Goal: Find specific page/section: Find specific page/section

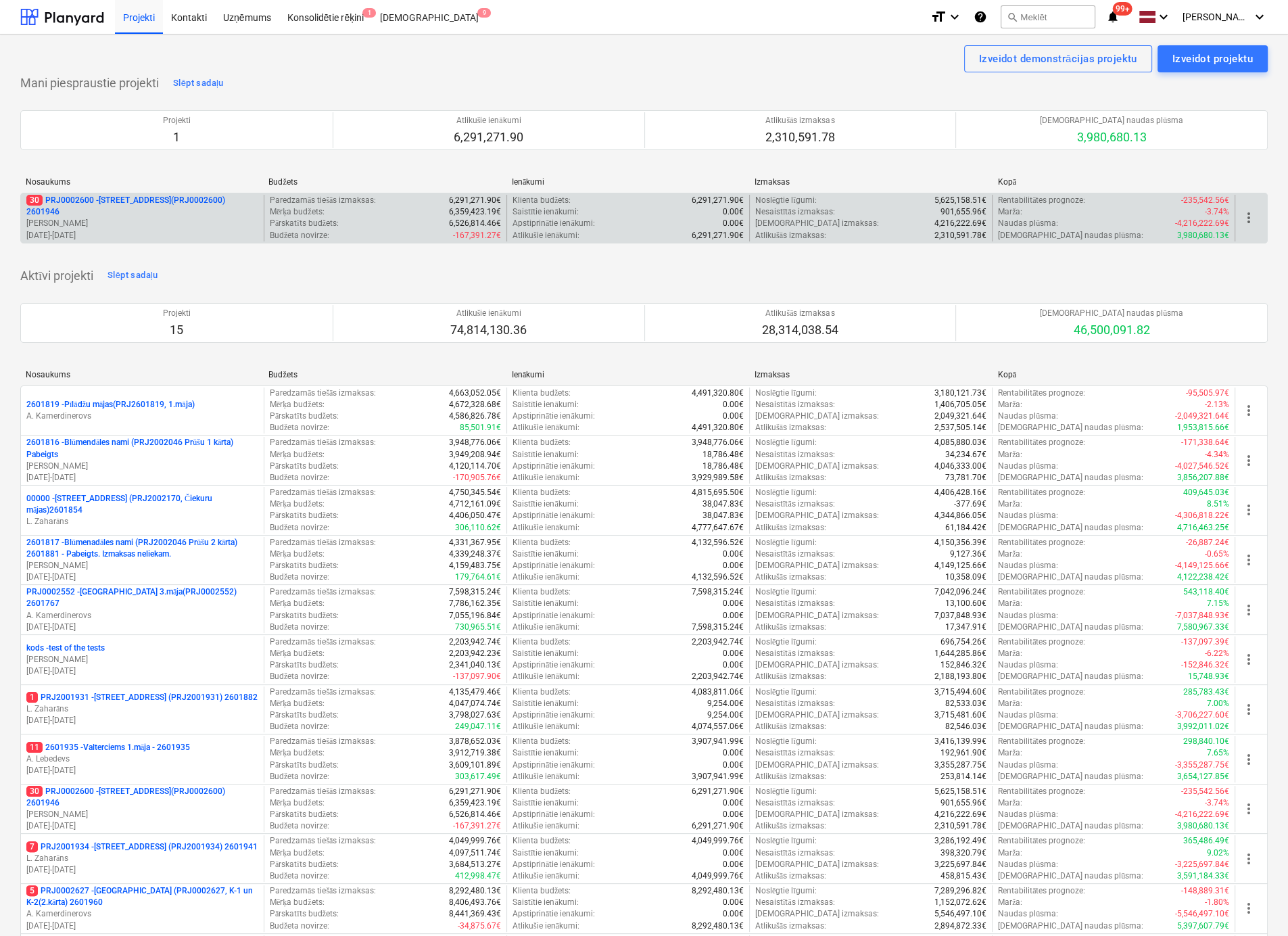
click at [131, 199] on p "30 PRJ0002600 - [STREET_ADDRESS](PRJ0002600) 2601946" at bounding box center [142, 206] width 232 height 23
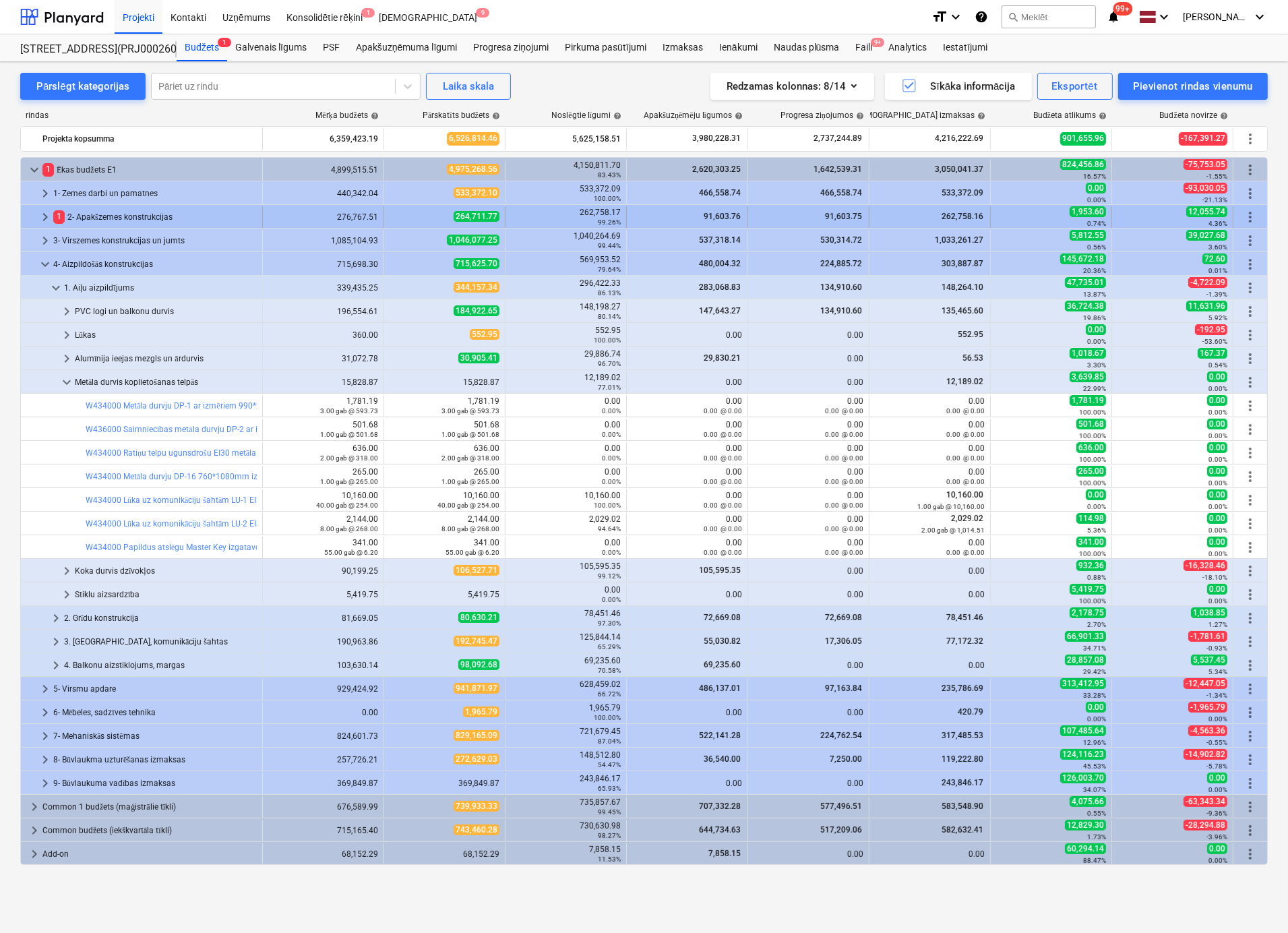
click at [46, 213] on span "keyboard_arrow_right" at bounding box center [45, 217] width 16 height 16
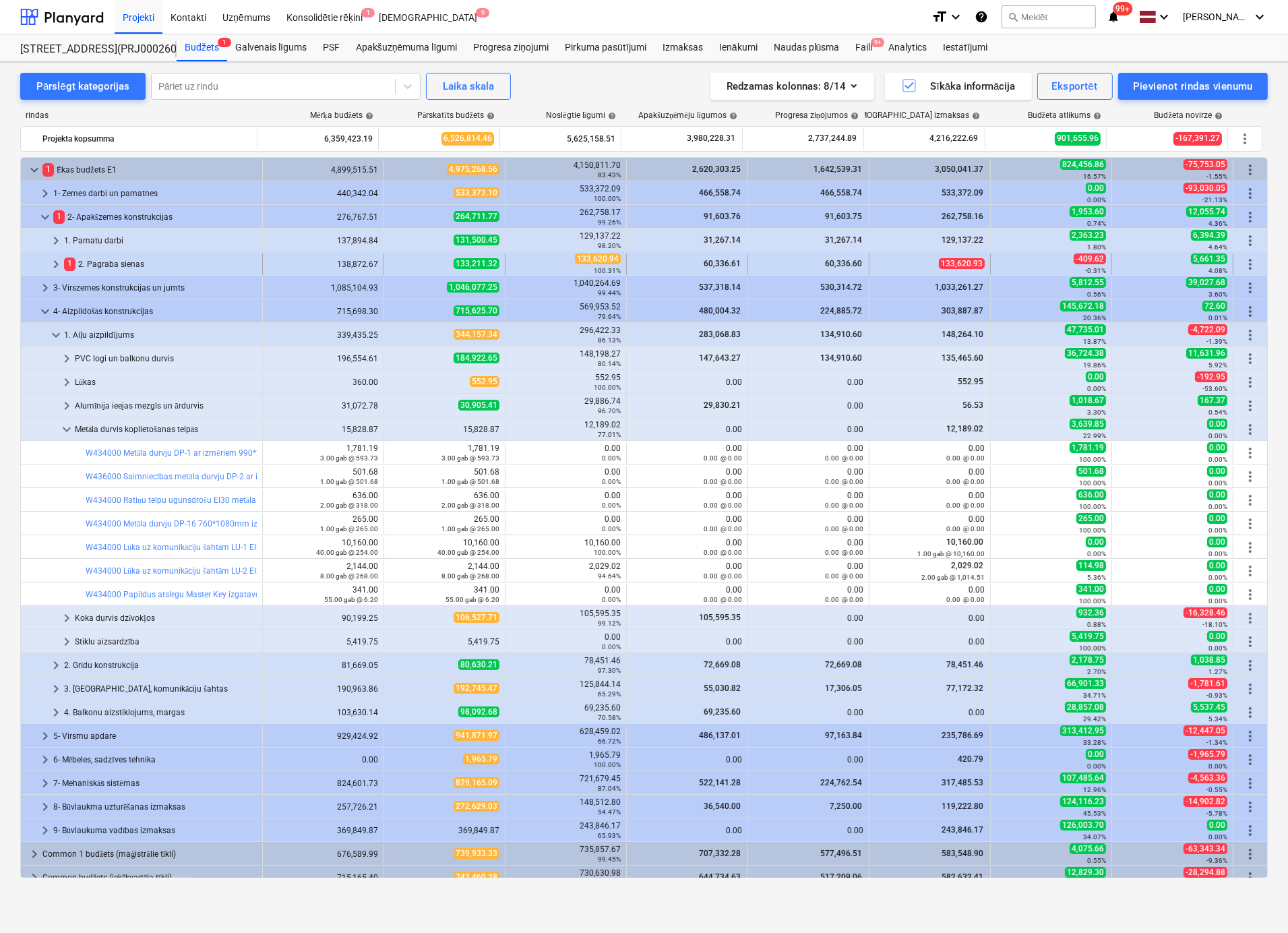
click at [54, 259] on span "keyboard_arrow_right" at bounding box center [56, 264] width 16 height 16
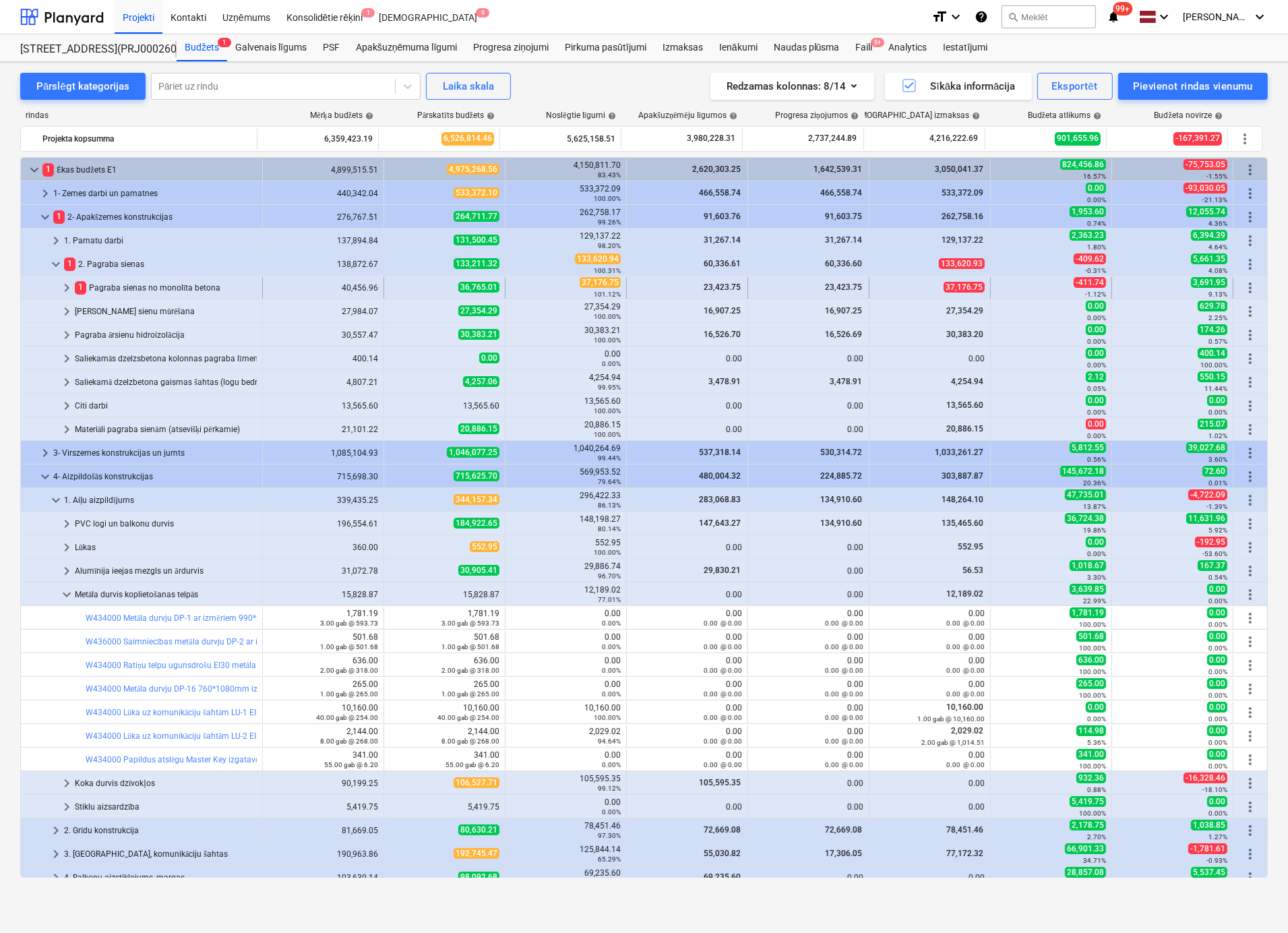
click at [67, 285] on span "keyboard_arrow_right" at bounding box center [67, 287] width 16 height 16
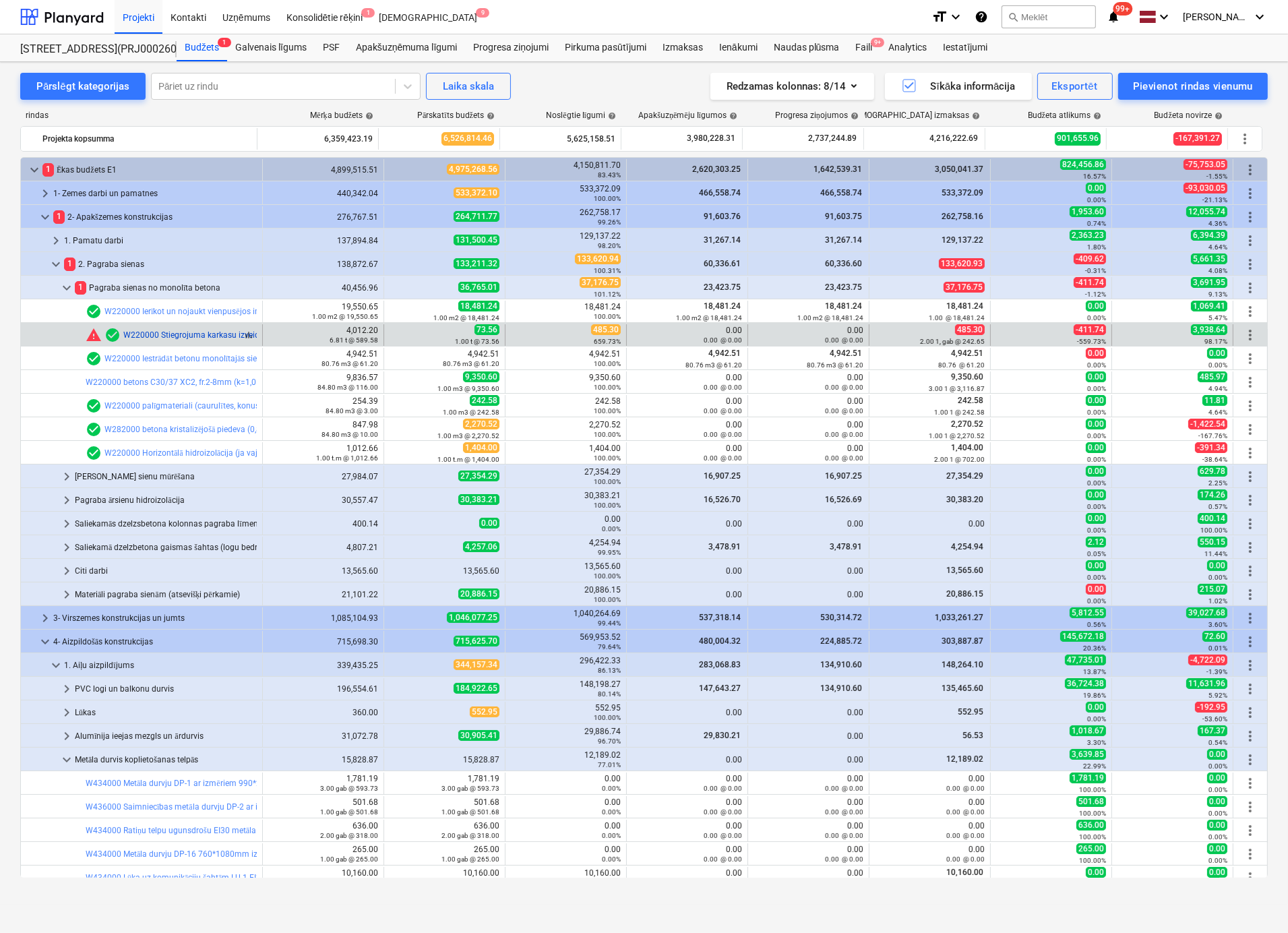
click at [170, 335] on link "W220000 Stiegrojuma karkasu izveidošana un uzstādīšana, stiegras savienojot ar …" at bounding box center [283, 335] width 320 height 9
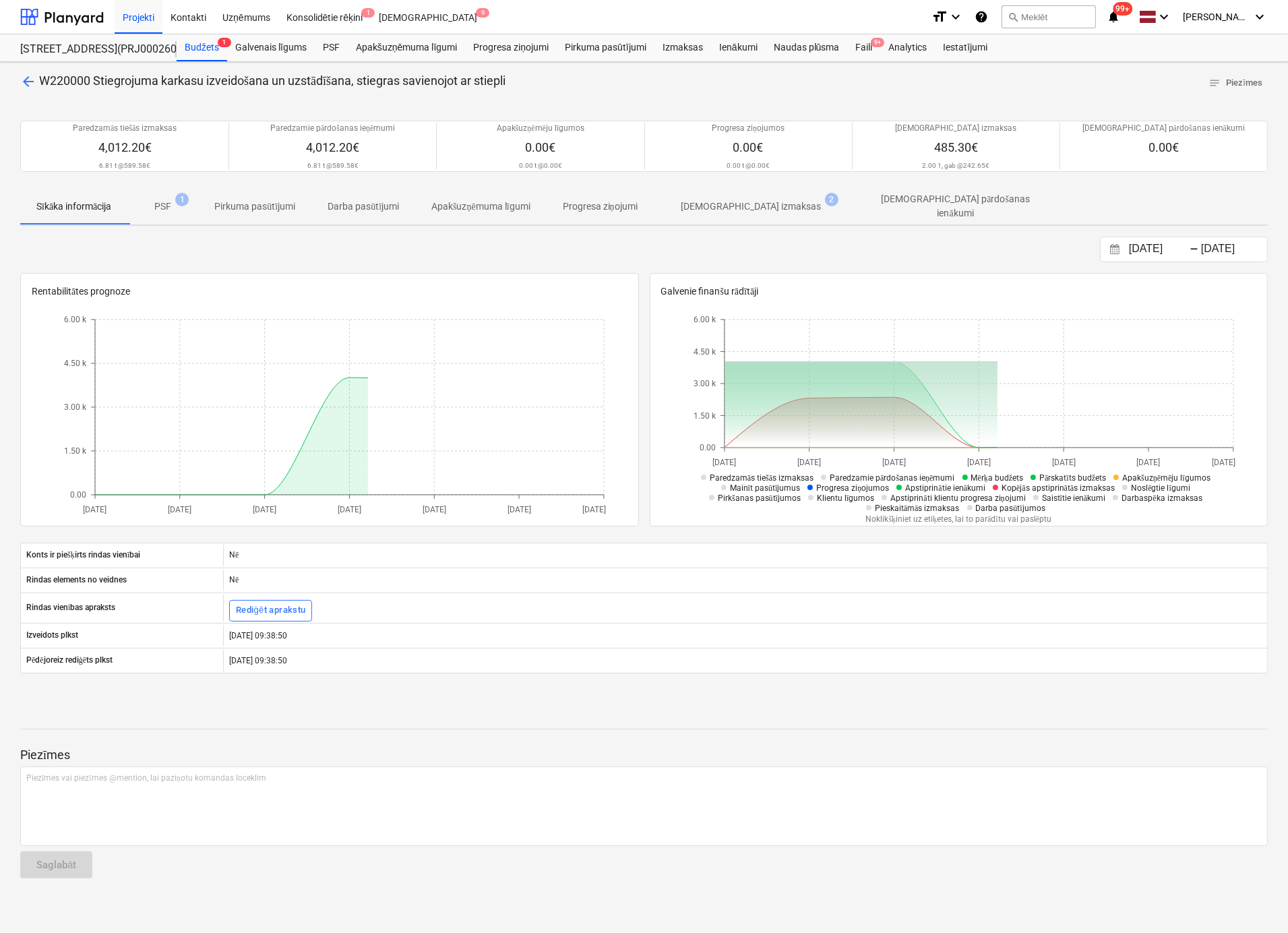
click at [718, 202] on p "[DEMOGRAPHIC_DATA] izmaksas" at bounding box center [751, 206] width 140 height 14
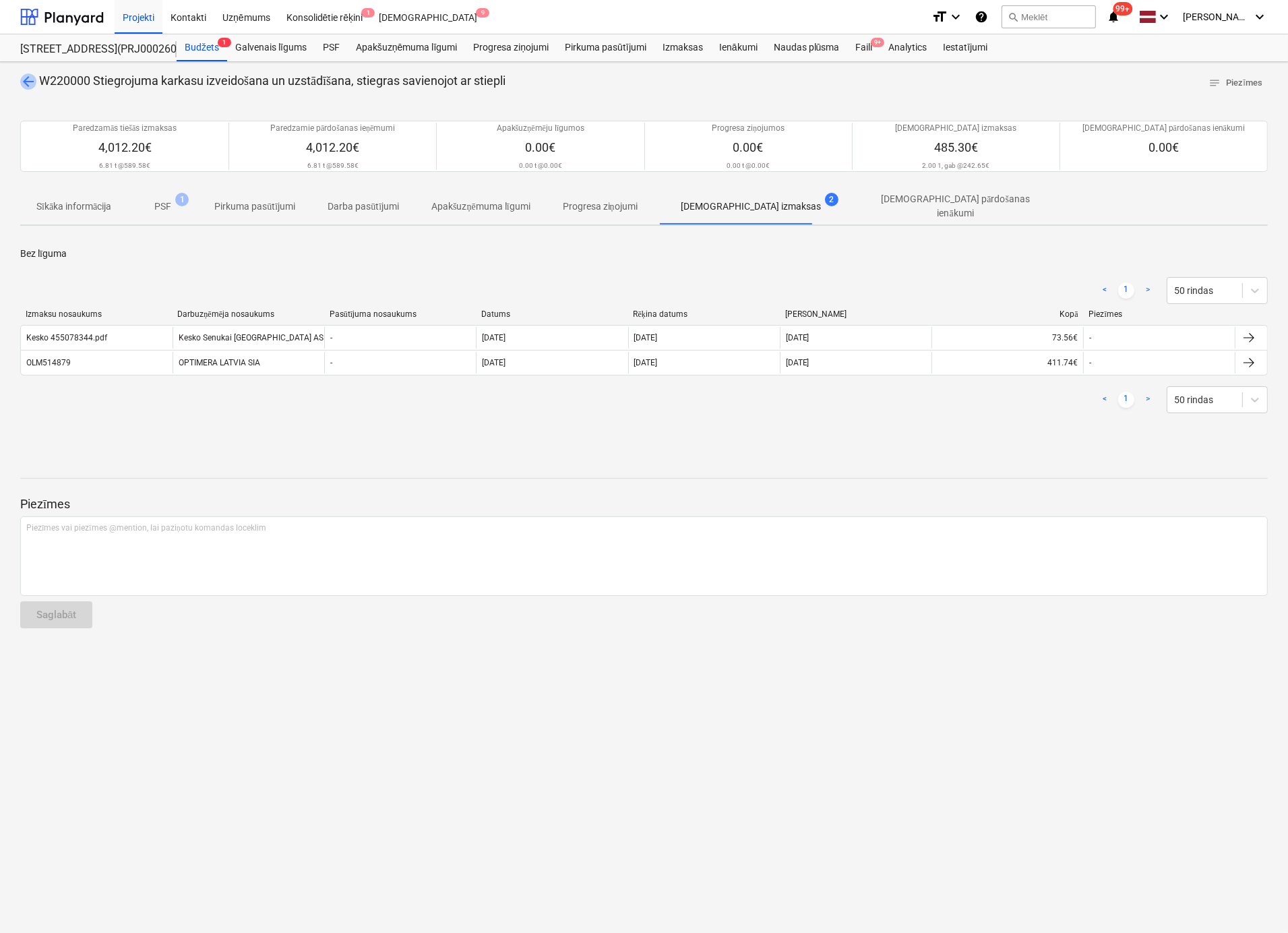
click at [29, 76] on span "arrow_back" at bounding box center [28, 82] width 16 height 16
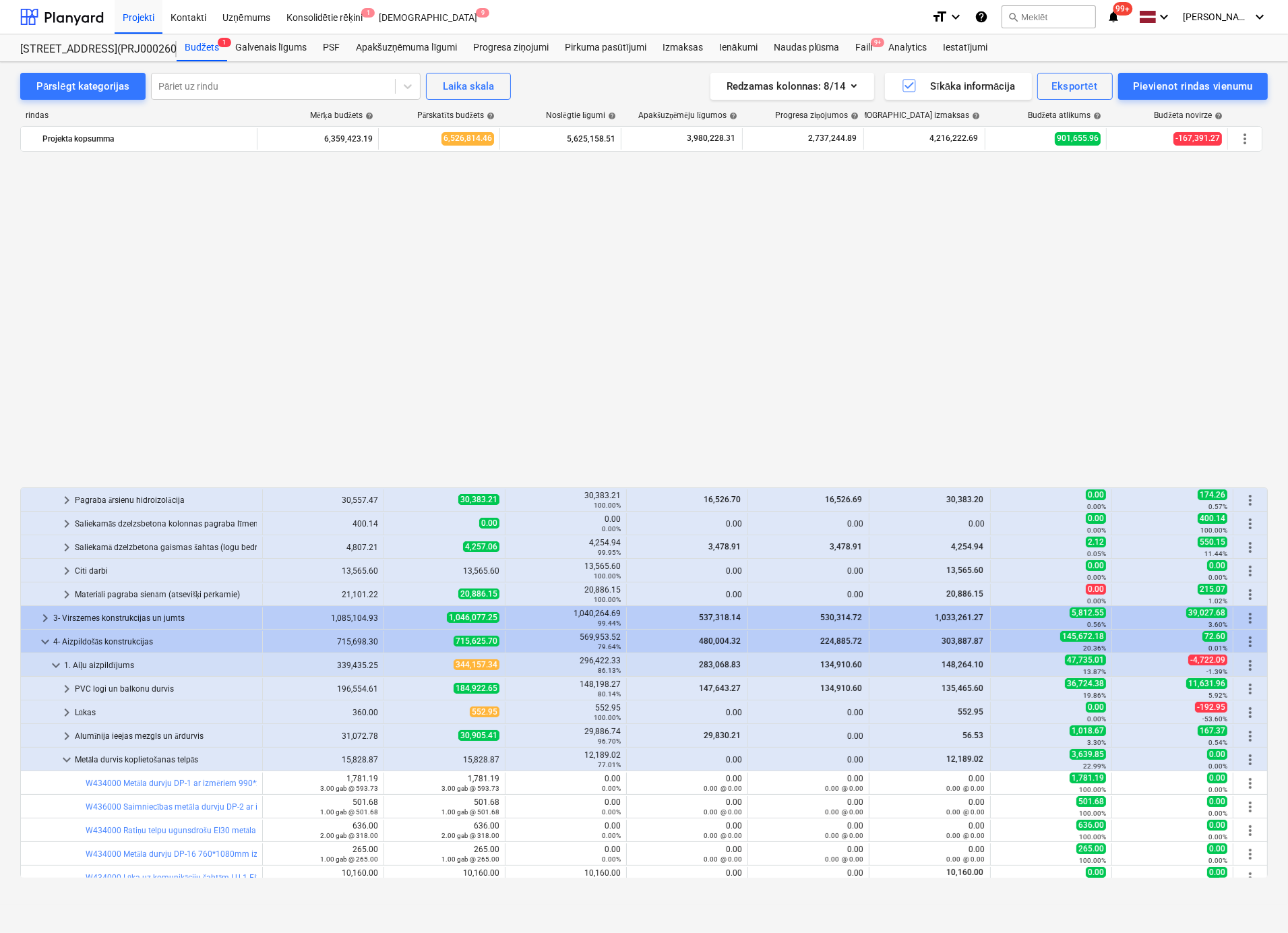
scroll to position [365, 0]
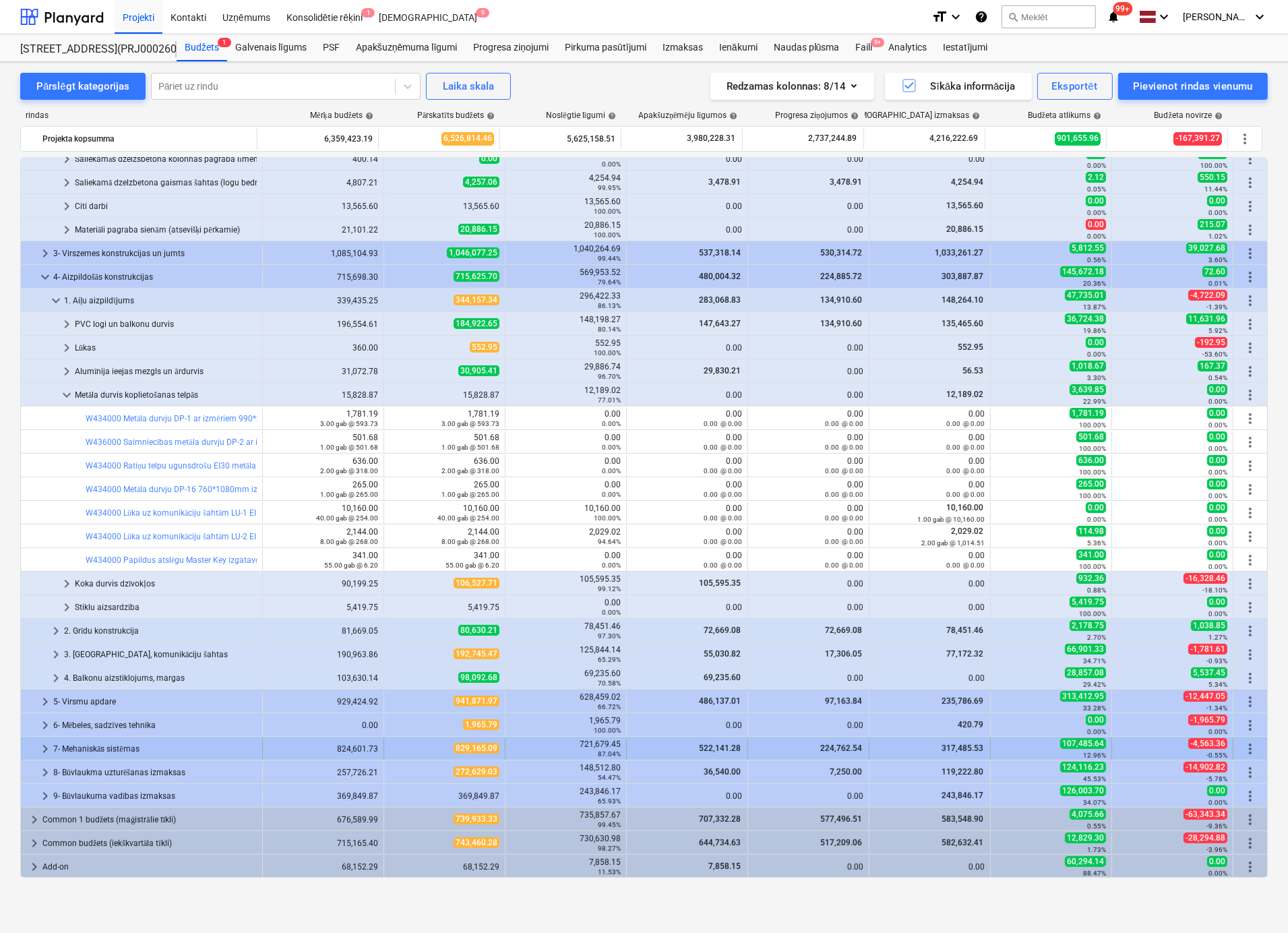
click at [44, 747] on span "keyboard_arrow_right" at bounding box center [45, 749] width 16 height 16
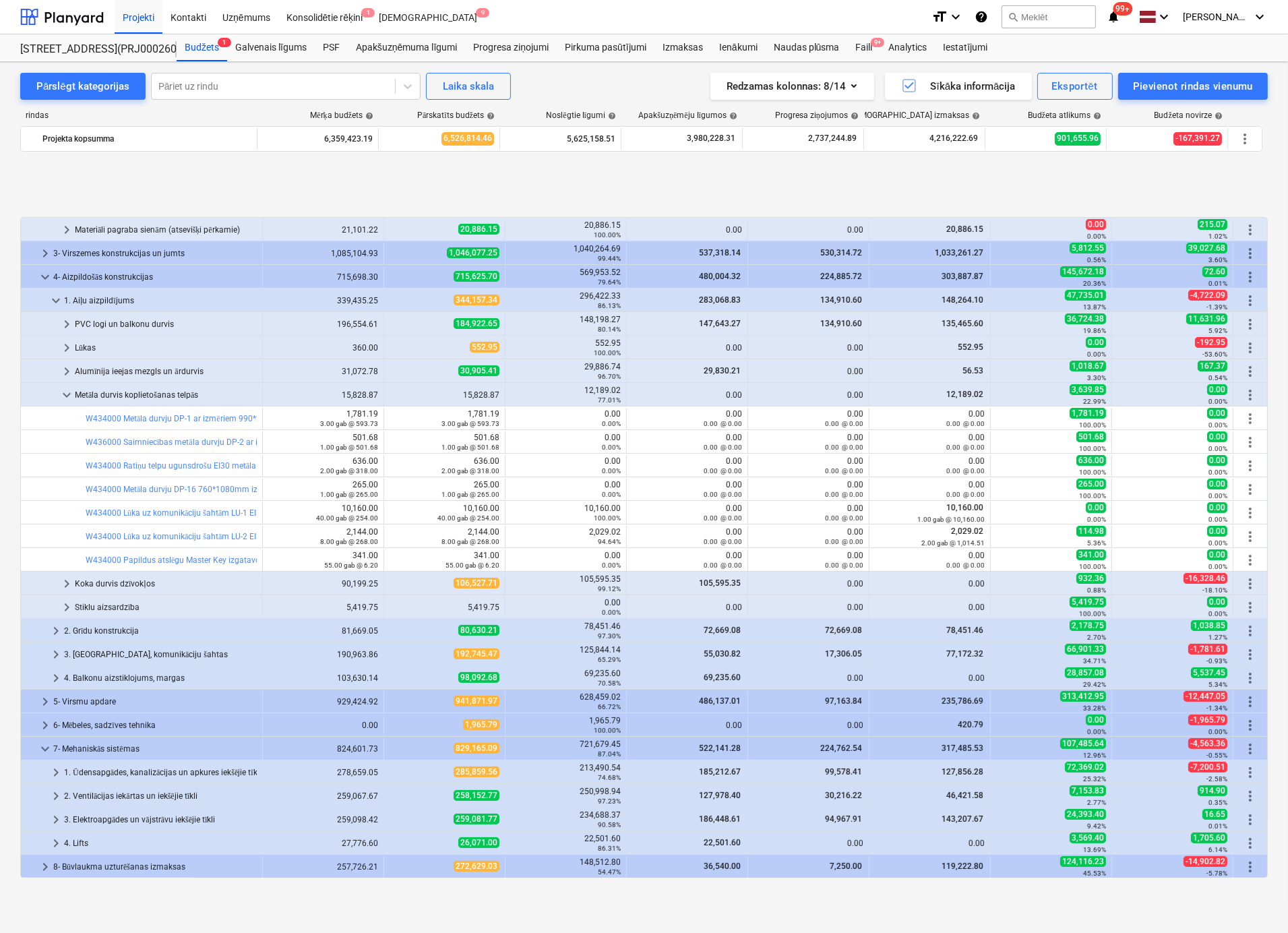
scroll to position [459, 0]
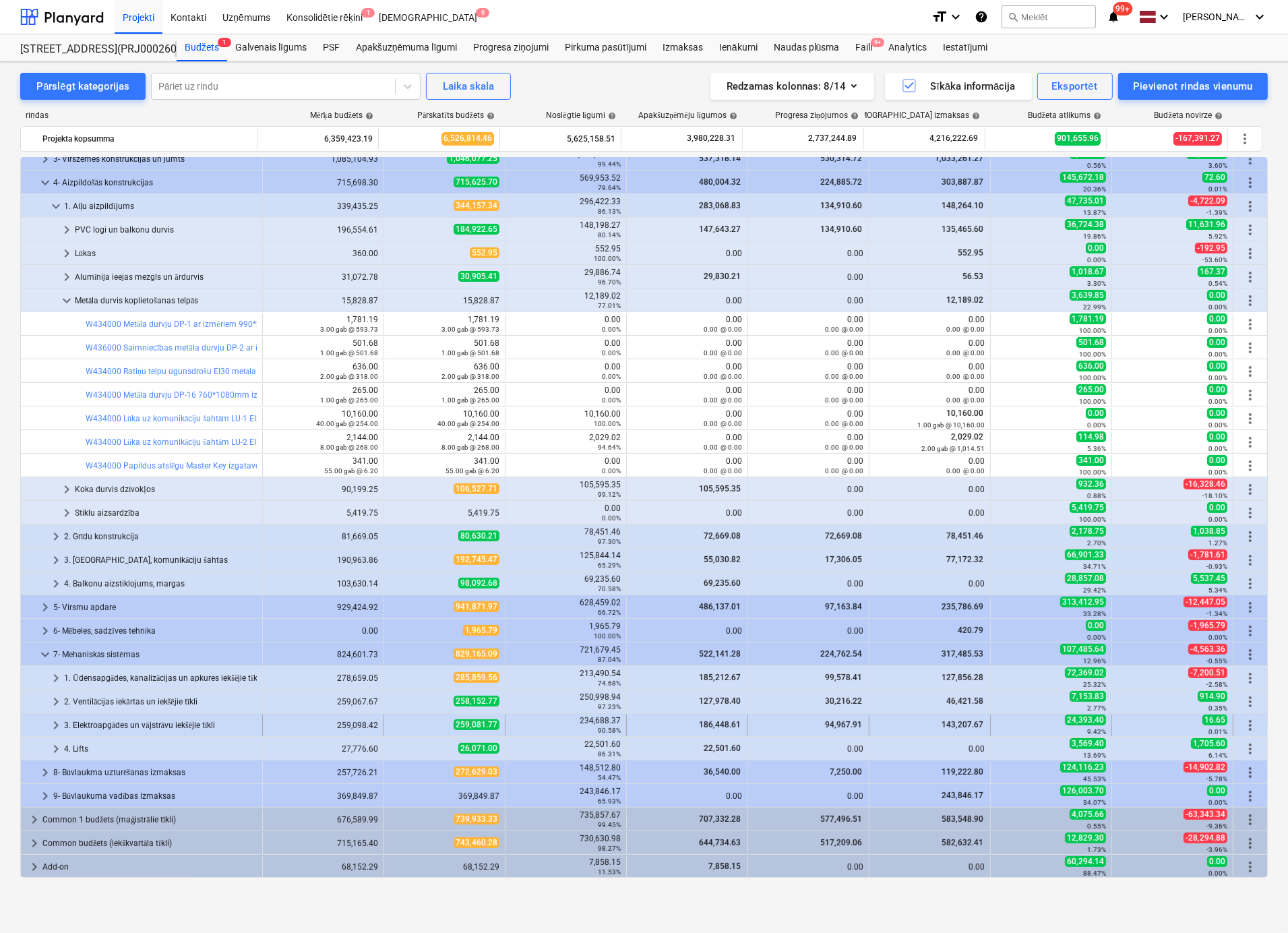
click at [54, 724] on span "keyboard_arrow_right" at bounding box center [56, 725] width 16 height 16
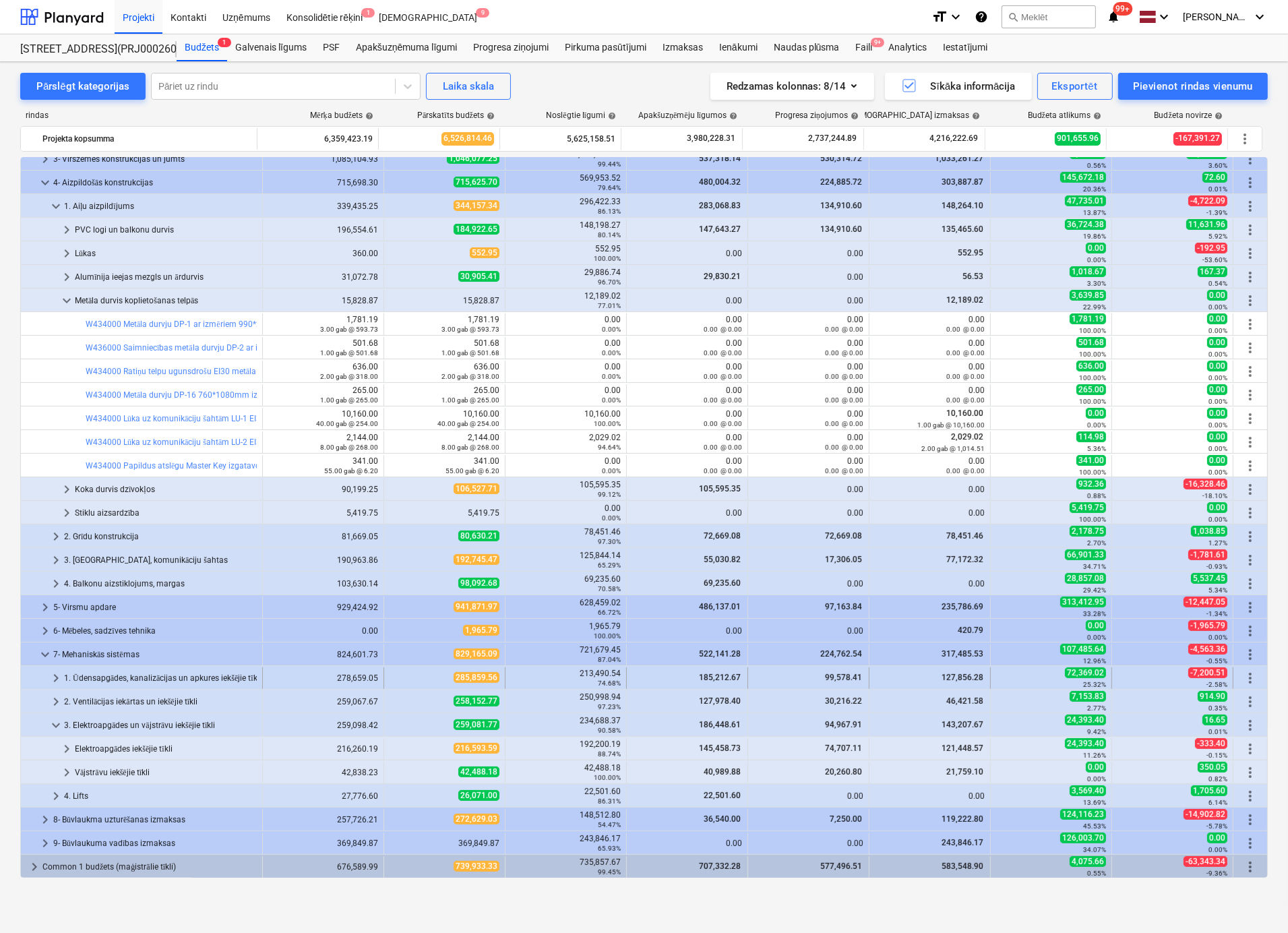
click at [52, 675] on span "keyboard_arrow_right" at bounding box center [56, 678] width 16 height 16
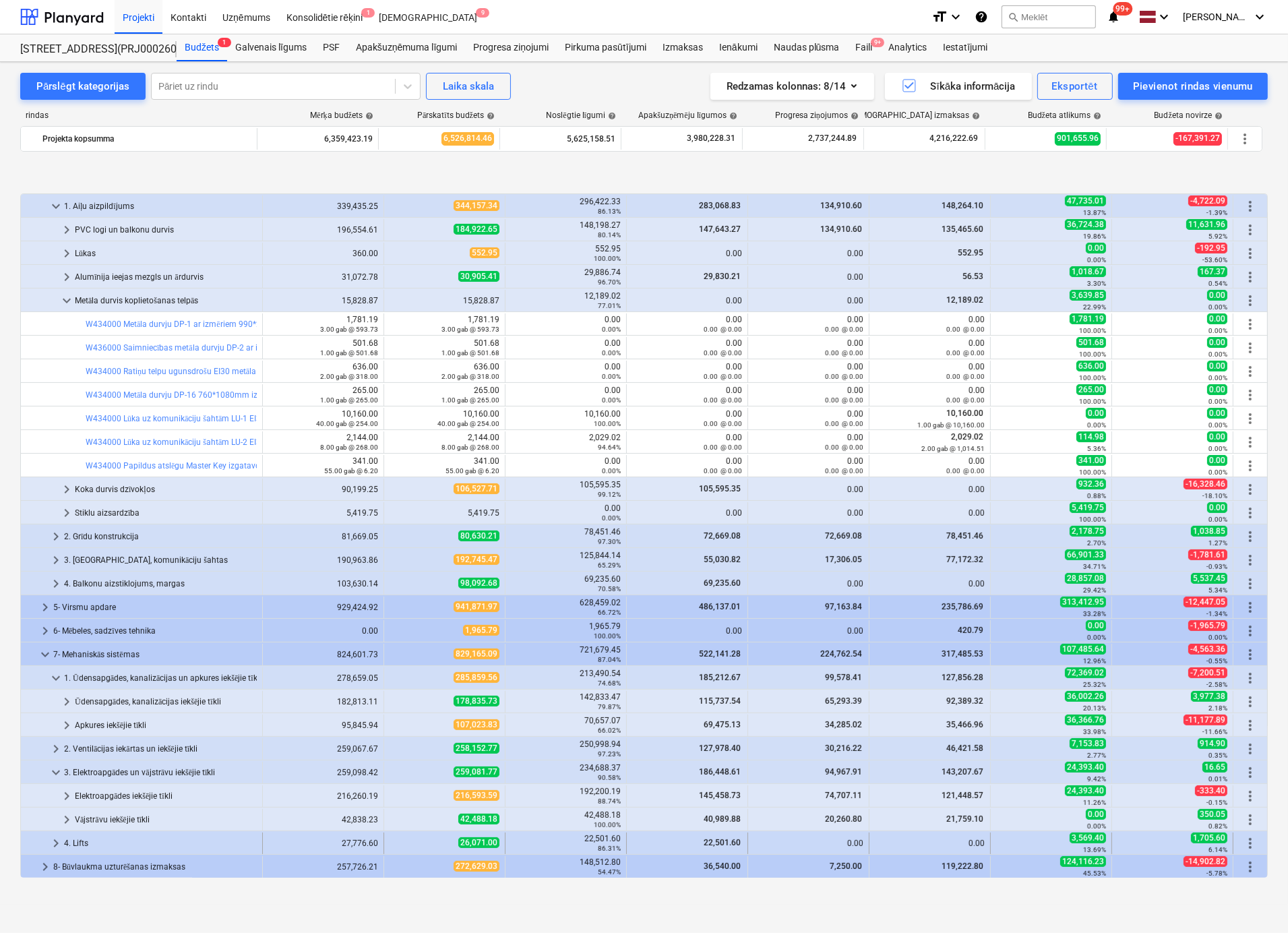
scroll to position [527, 0]
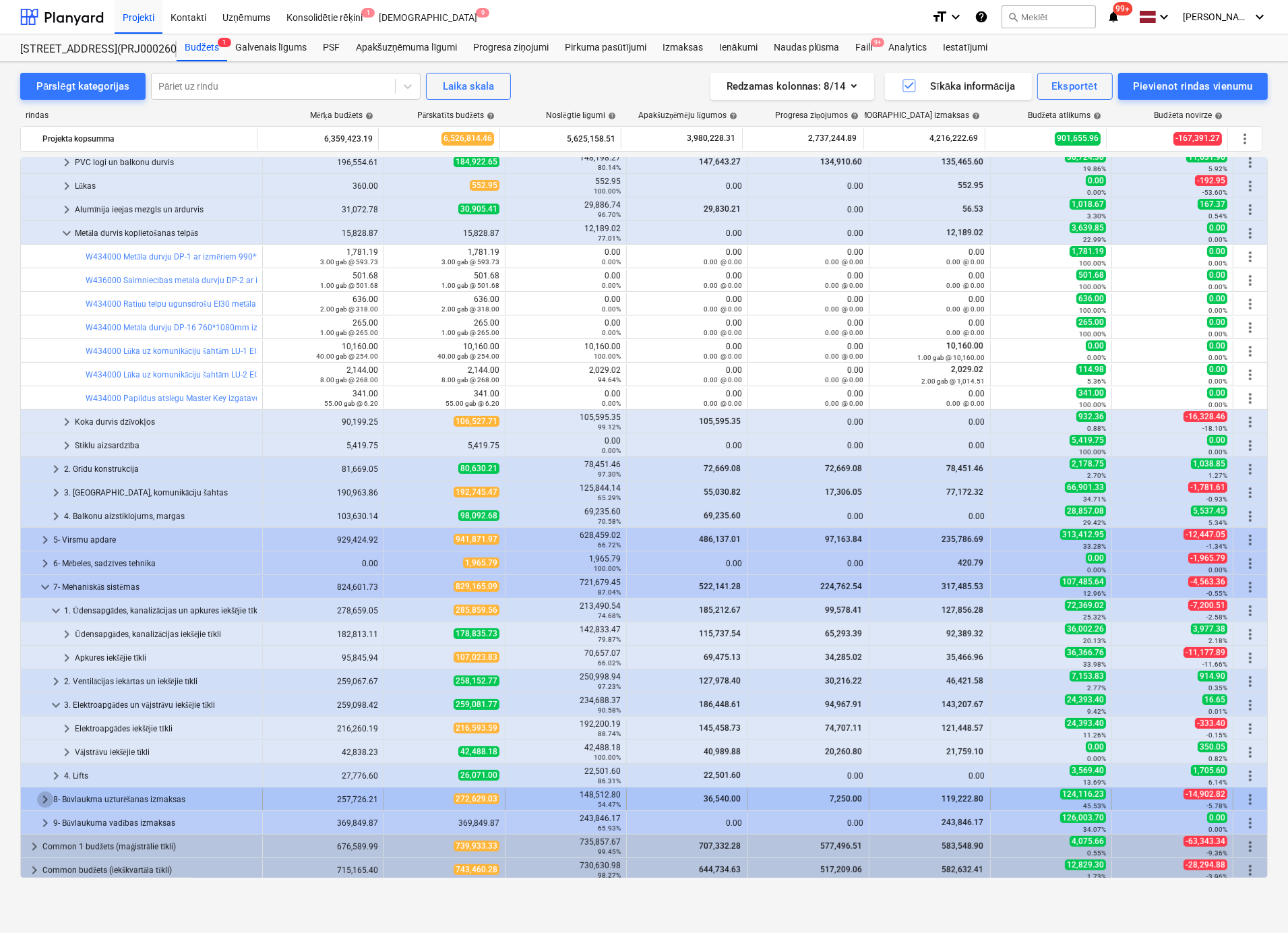
click at [38, 798] on span "keyboard_arrow_right" at bounding box center [45, 799] width 16 height 16
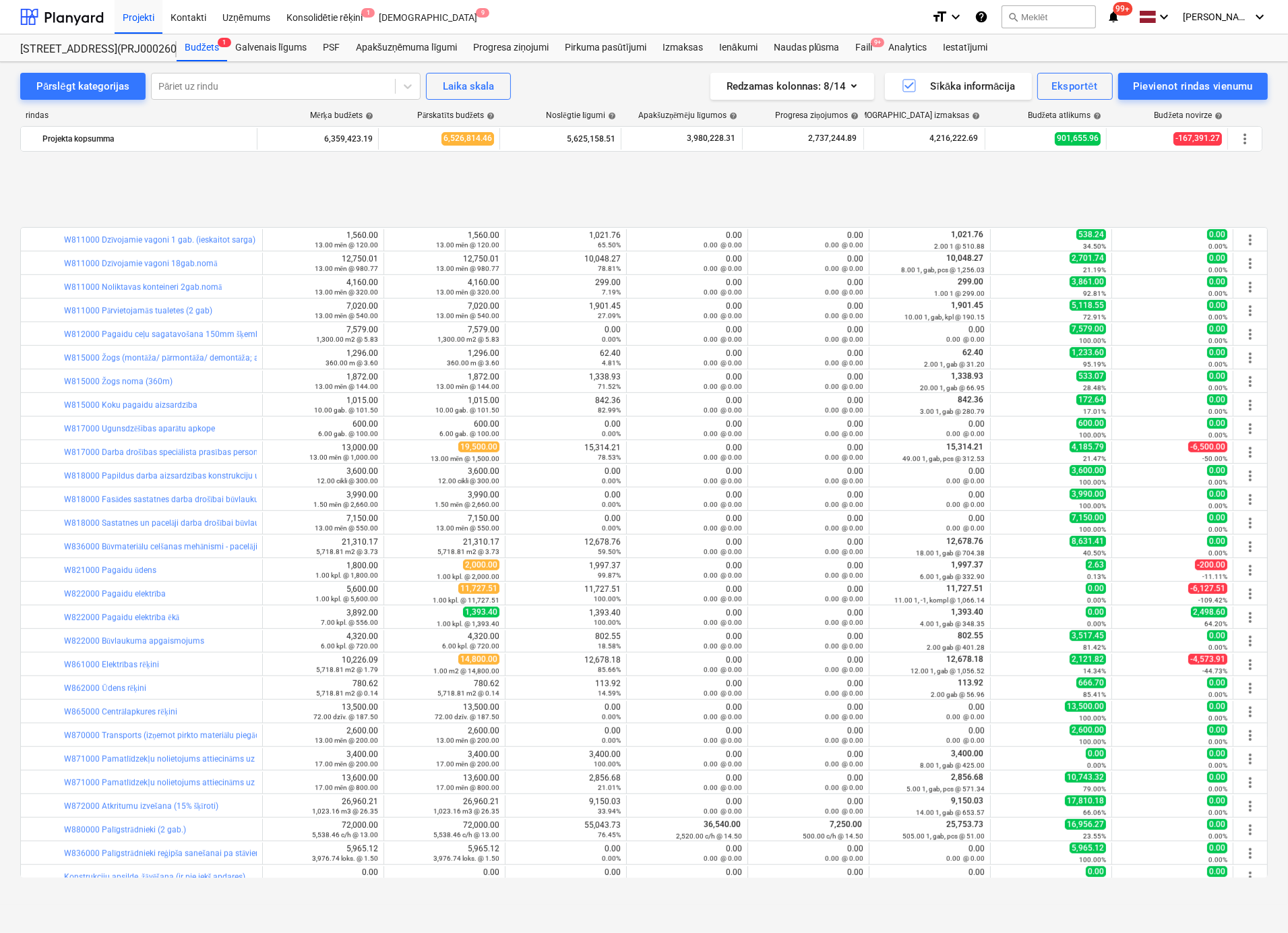
scroll to position [1238, 0]
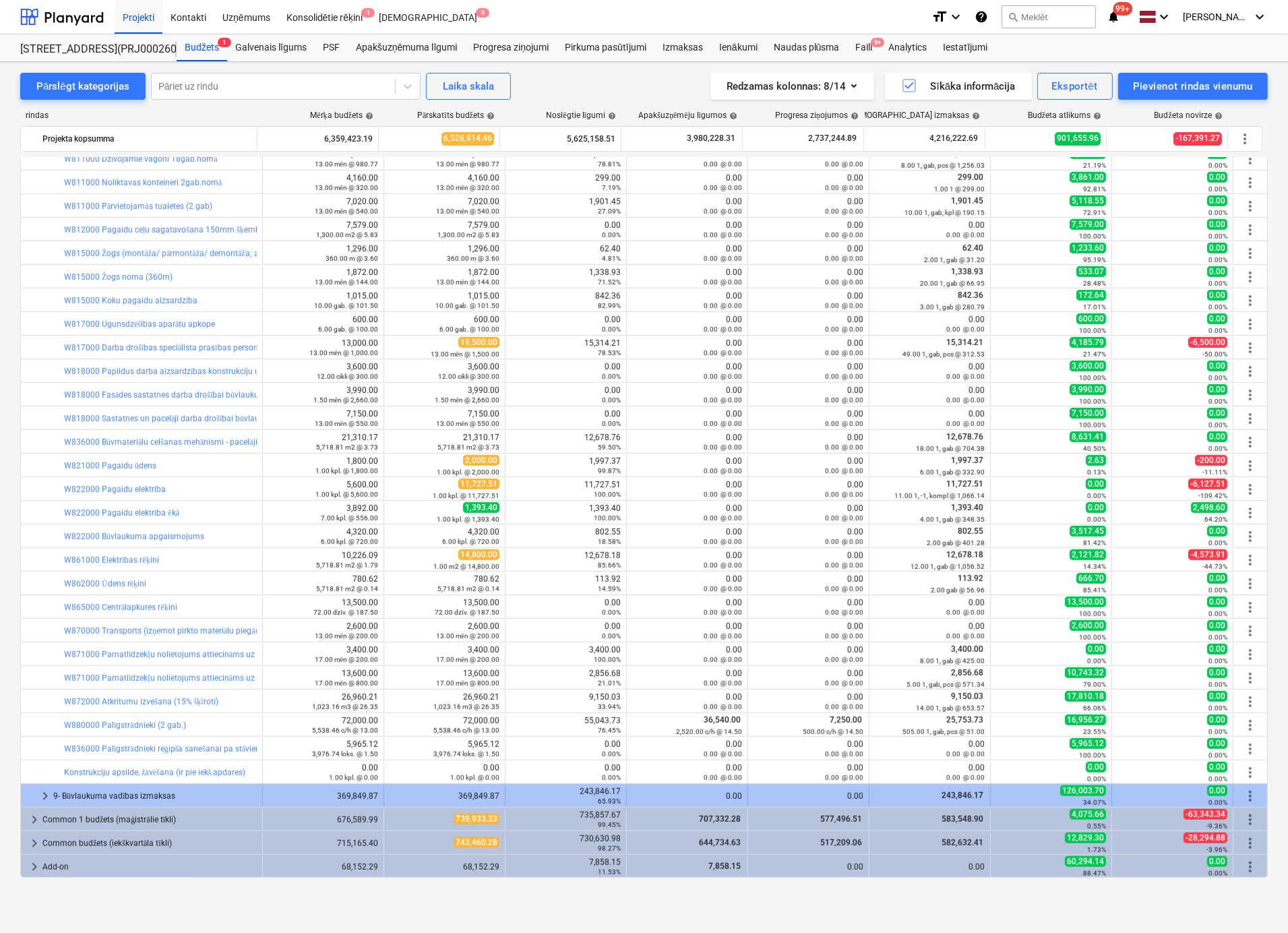
click at [42, 791] on span "keyboard_arrow_right" at bounding box center [45, 796] width 16 height 16
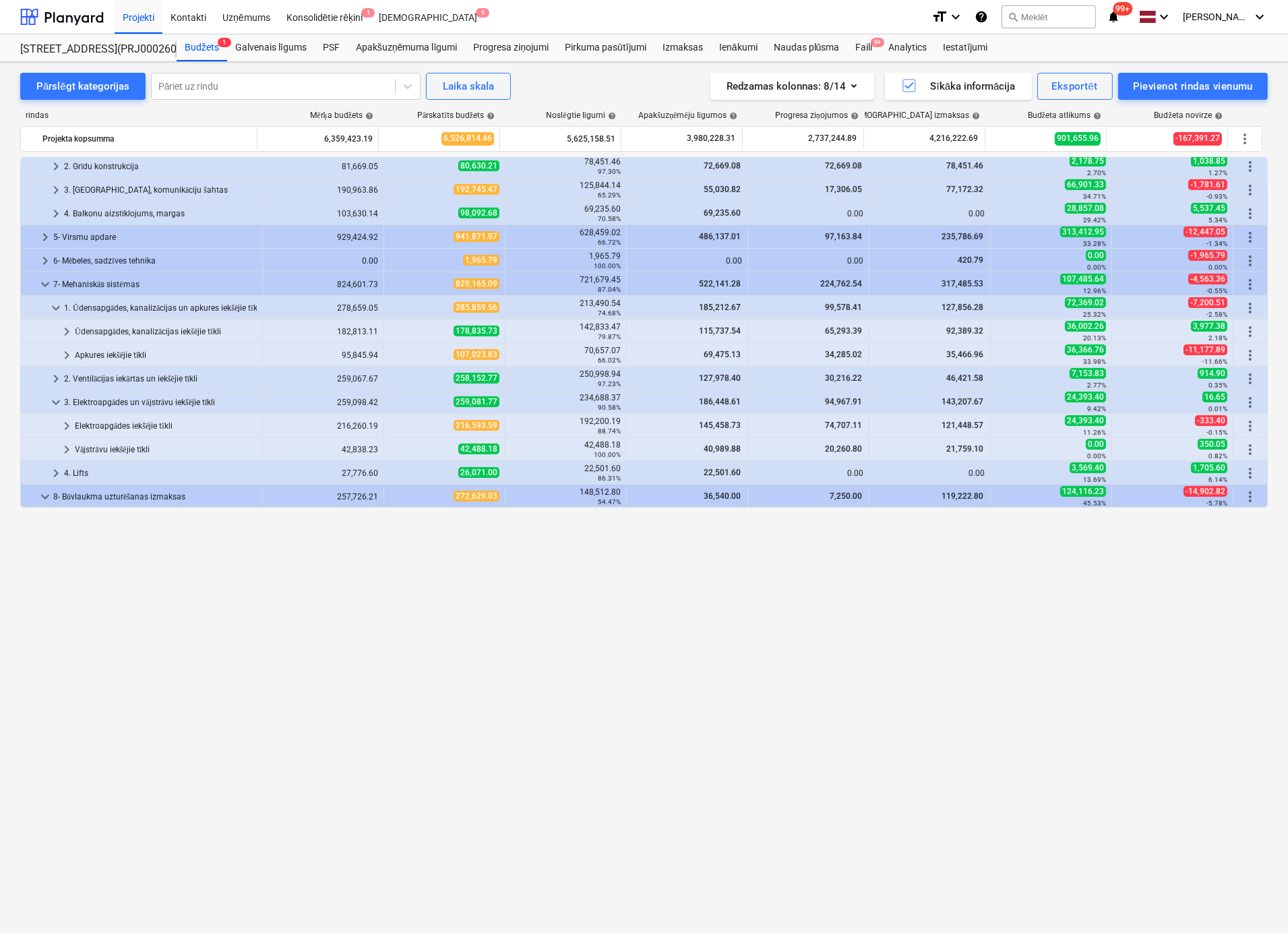
scroll to position [429, 0]
